Goal: Information Seeking & Learning: Learn about a topic

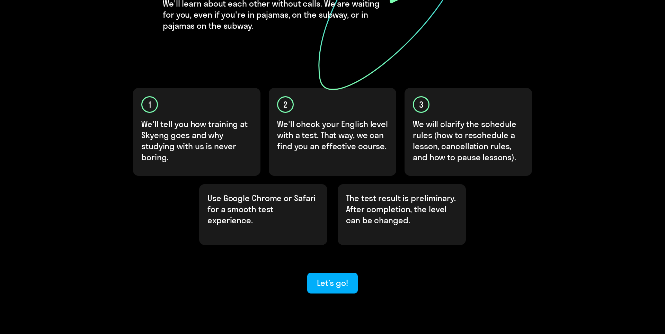
scroll to position [153, 0]
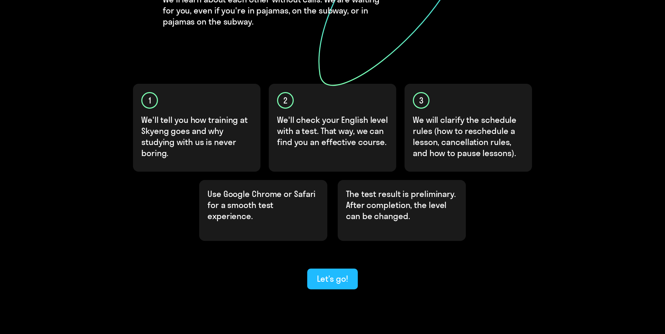
click at [324, 273] on div "Let’s go!" at bounding box center [332, 278] width 31 height 11
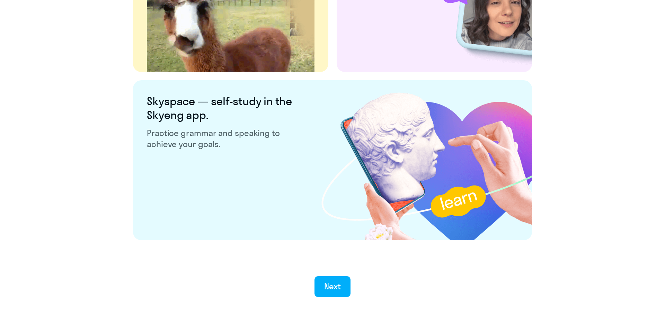
scroll to position [1243, 0]
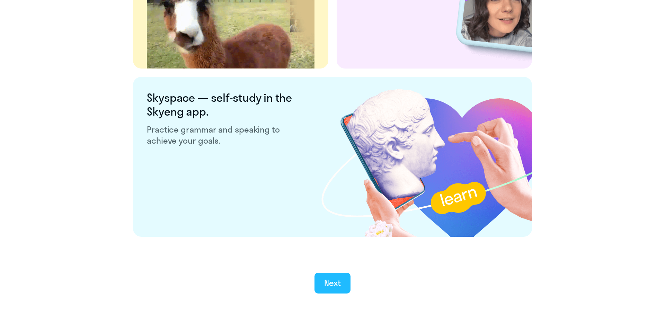
click at [327, 285] on div "Next" at bounding box center [332, 282] width 17 height 11
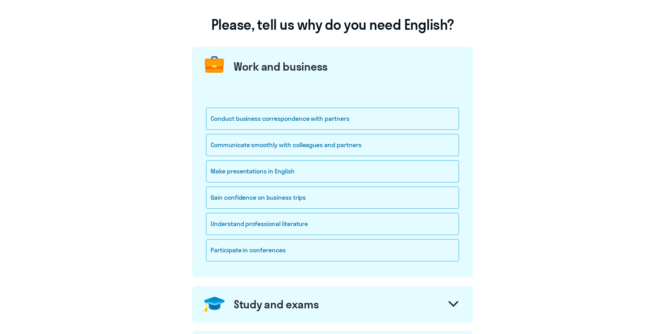
scroll to position [48, 0]
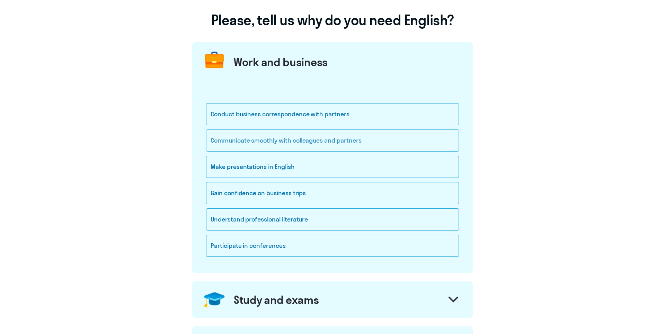
click at [376, 141] on div "Communicate smoothly with colleagues and partners" at bounding box center [332, 141] width 253 height 22
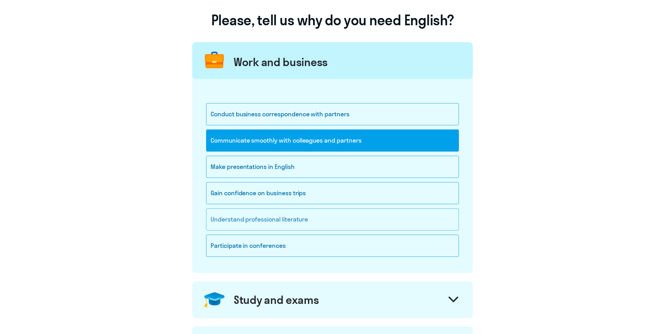
click at [315, 223] on div "Understand professional literature" at bounding box center [332, 219] width 253 height 22
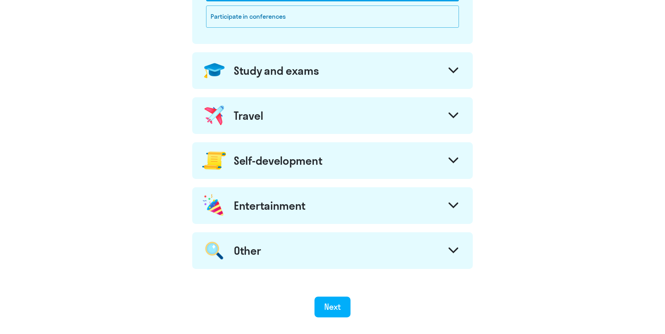
scroll to position [287, 0]
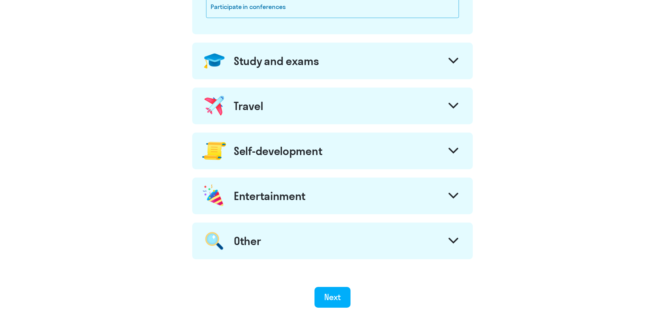
click at [345, 66] on div "Study and exams" at bounding box center [332, 61] width 281 height 37
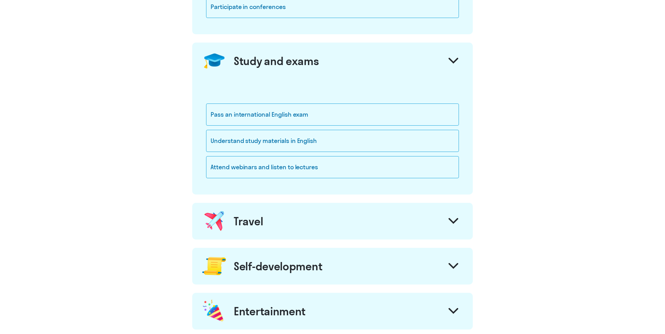
click at [345, 66] on div "Study and exams" at bounding box center [332, 61] width 281 height 37
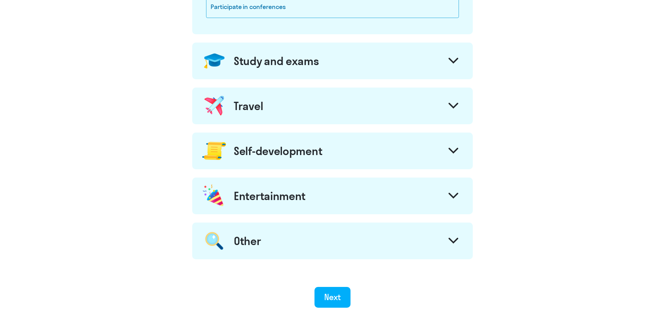
click at [304, 153] on div "Self-development" at bounding box center [278, 151] width 88 height 14
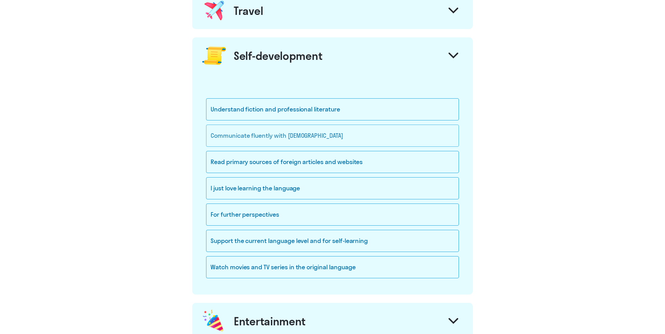
scroll to position [382, 0]
click at [318, 110] on div "Understand fiction and professional literature" at bounding box center [332, 109] width 253 height 22
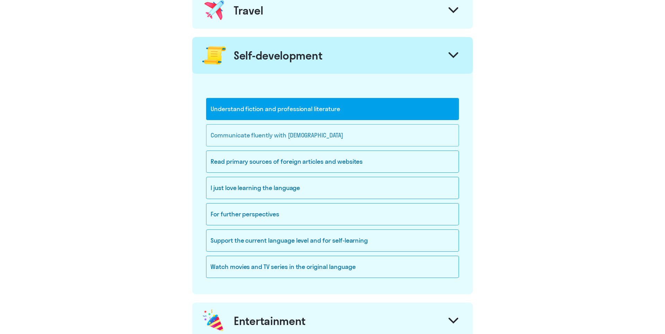
click at [312, 139] on div "Communicate fluently with [DEMOGRAPHIC_DATA]" at bounding box center [332, 135] width 253 height 22
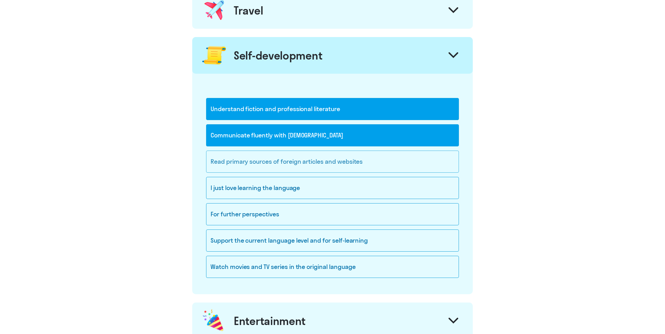
click at [352, 161] on div "Read primary sources of foreign articles and websites" at bounding box center [332, 162] width 253 height 22
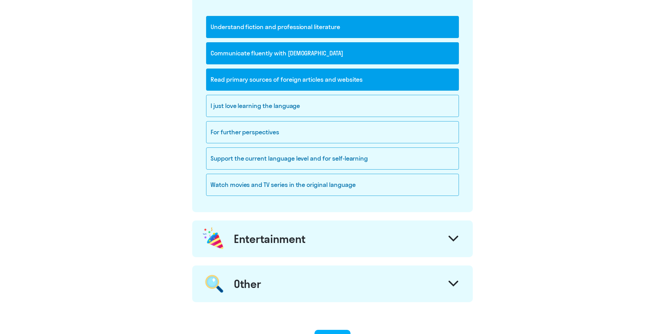
scroll to position [478, 0]
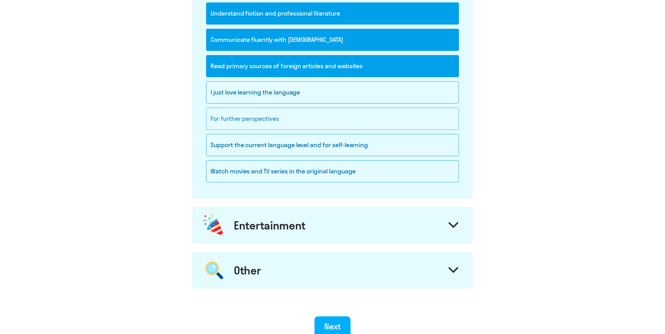
click at [314, 122] on div "For further perspectives" at bounding box center [332, 119] width 253 height 22
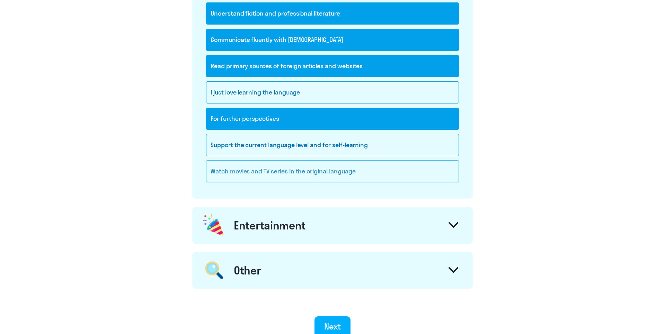
click at [323, 166] on div "Watch movies and TV series in the original language" at bounding box center [332, 171] width 253 height 22
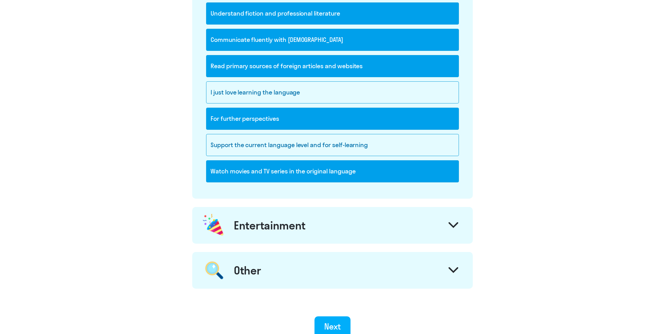
click at [313, 228] on div "Entertainment" at bounding box center [332, 225] width 281 height 37
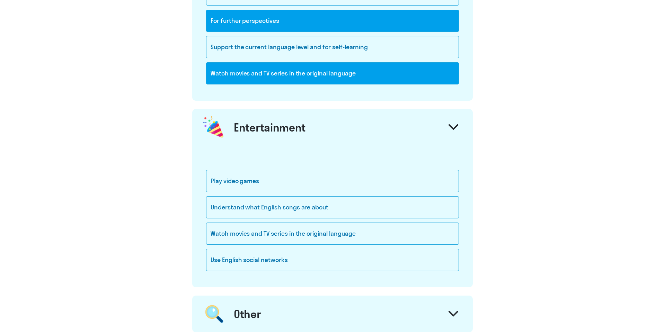
scroll to position [621, 0]
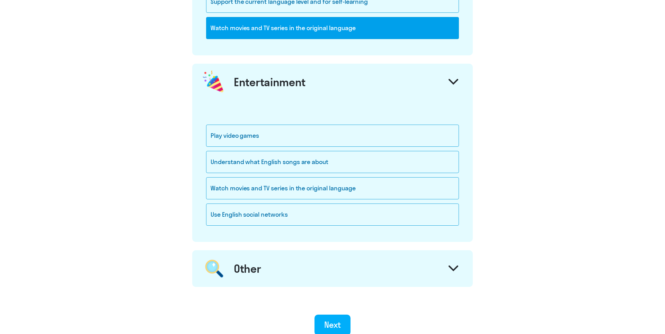
click at [313, 274] on div "Other" at bounding box center [332, 268] width 281 height 37
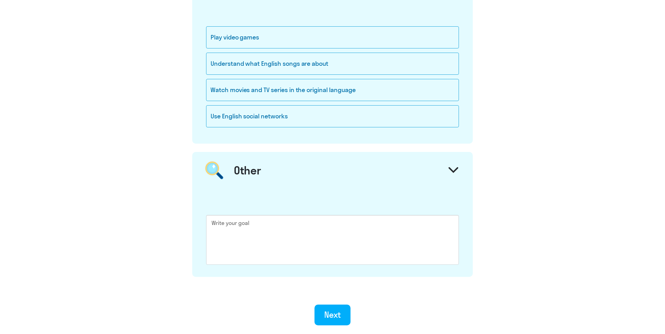
scroll to position [777, 0]
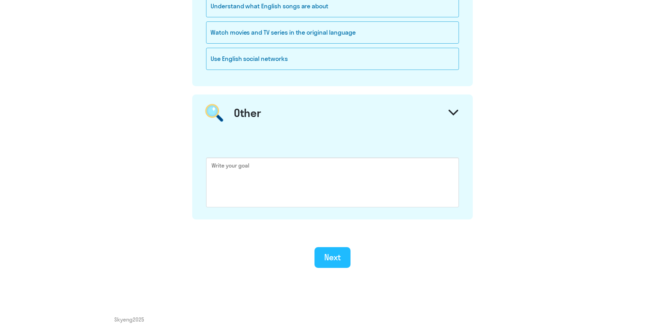
click at [332, 265] on button "Next" at bounding box center [332, 257] width 36 height 21
